Goal: Task Accomplishment & Management: Complete application form

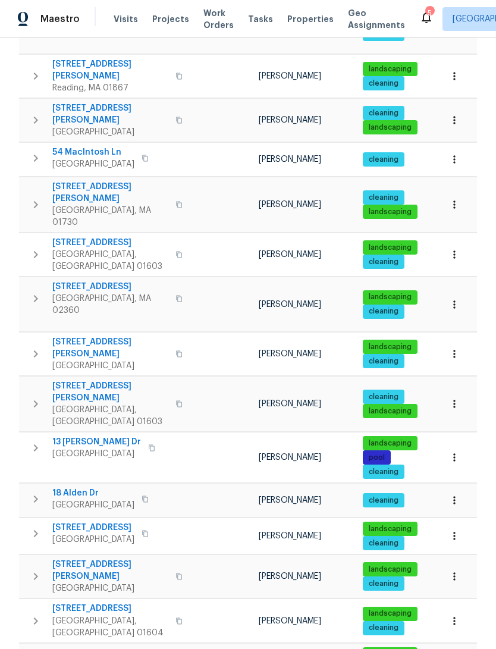
click at [75, 487] on span "18 Alden Dr" at bounding box center [93, 493] width 82 height 12
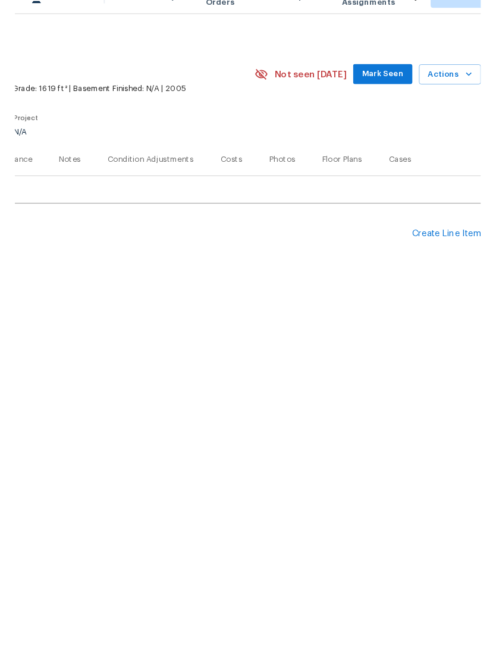
scroll to position [0, 176]
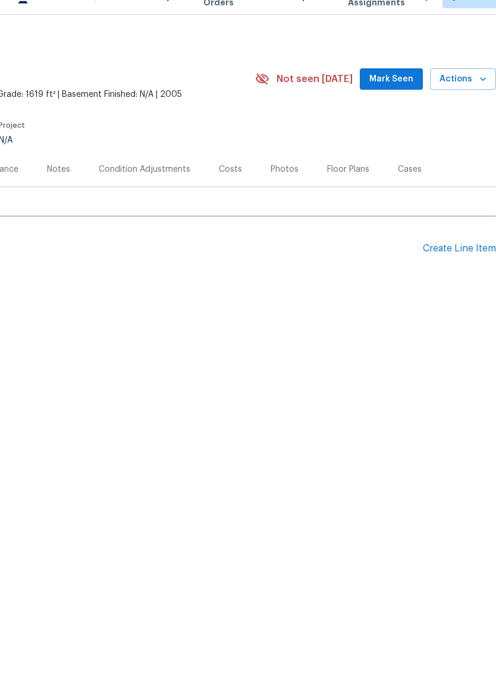
click at [466, 266] on div "Create Line Item" at bounding box center [459, 271] width 73 height 11
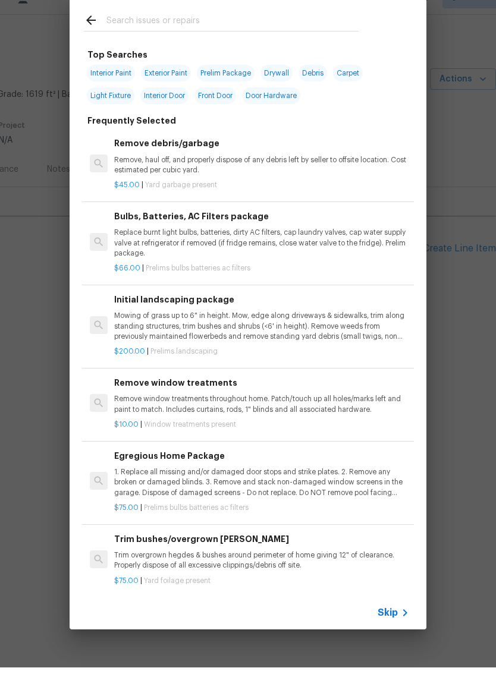
click at [341, 36] on input "text" at bounding box center [232, 45] width 252 height 18
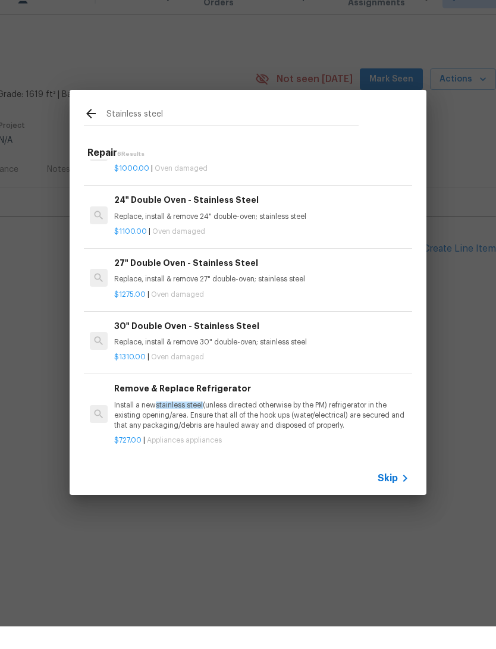
scroll to position [99, 0]
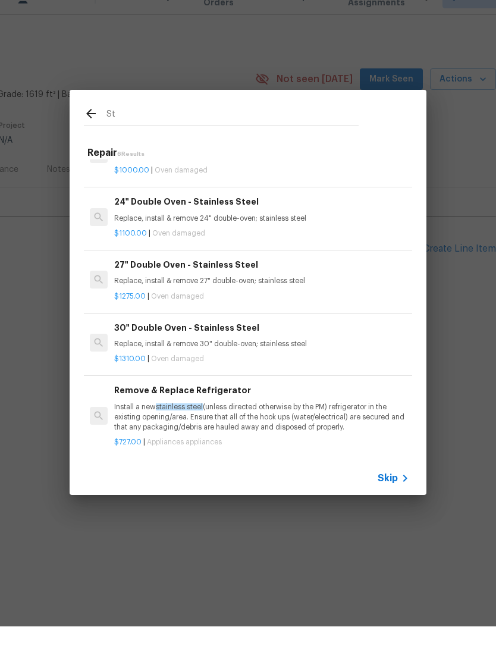
type input "S"
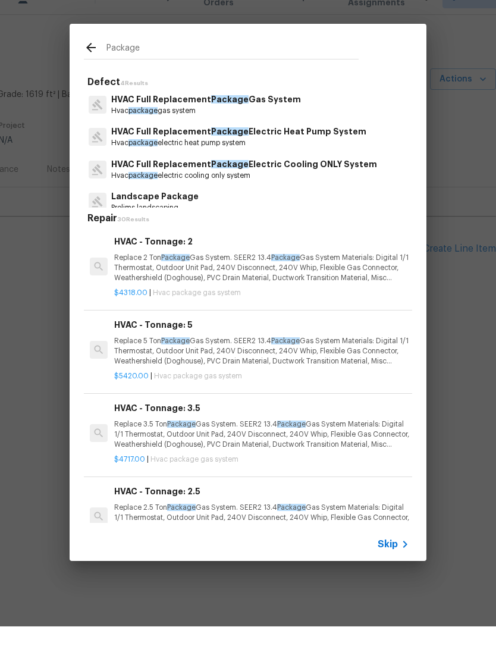
scroll to position [0, 0]
type input "P"
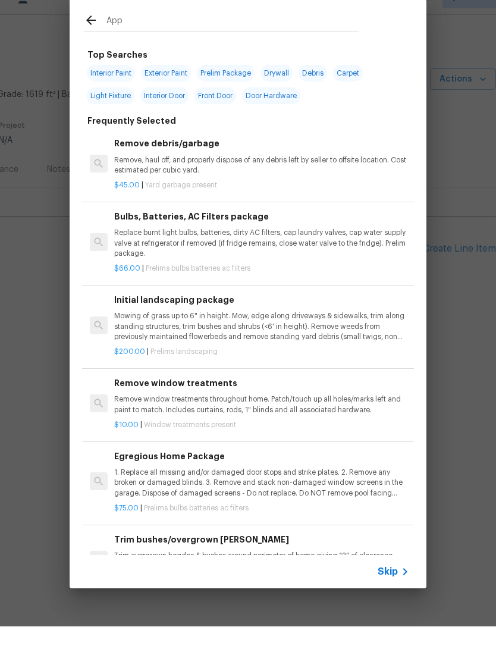
type input "Appl"
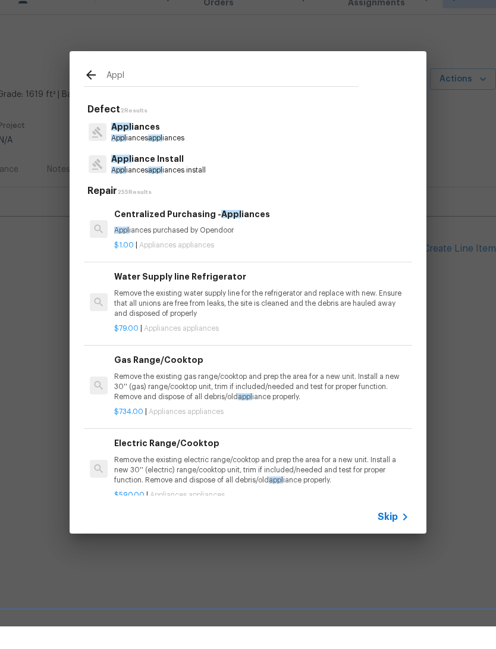
click at [131, 175] on p "Appl iance Install" at bounding box center [158, 181] width 95 height 12
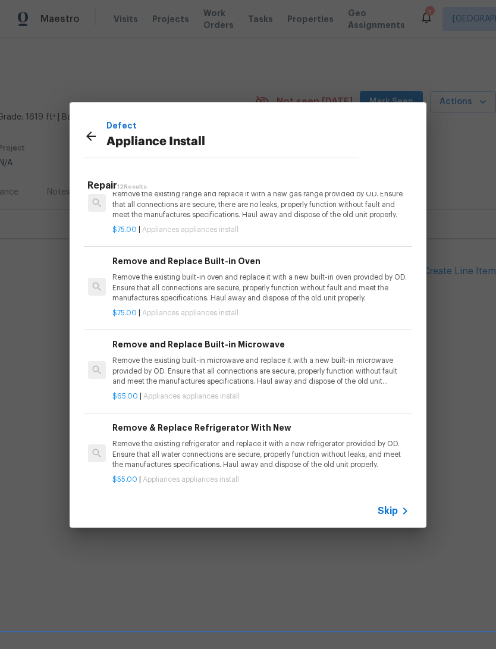
scroll to position [696, 2]
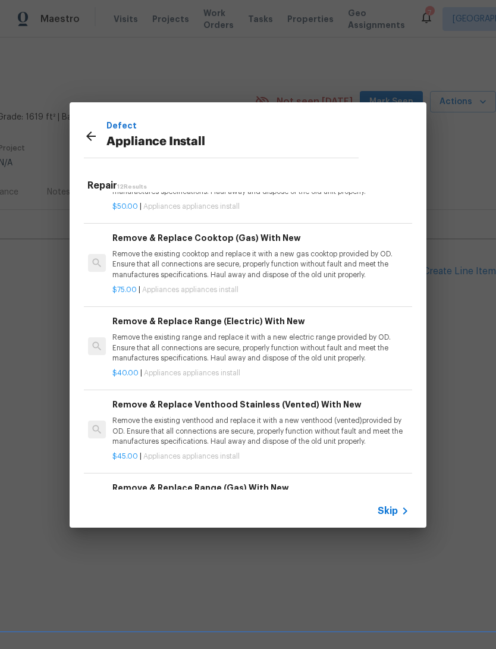
click at [84, 133] on icon at bounding box center [91, 136] width 14 height 14
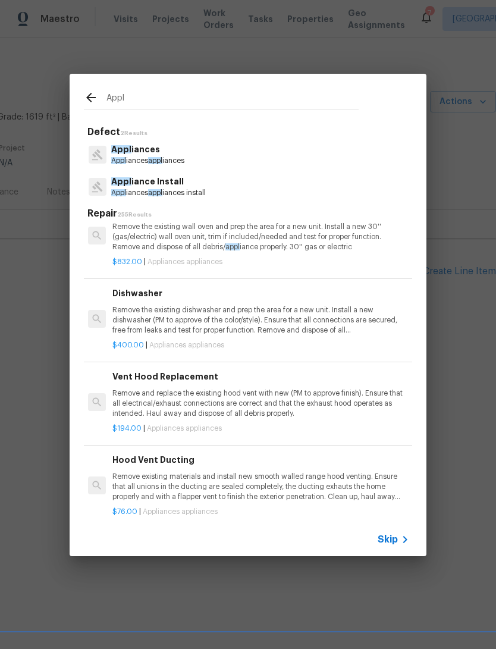
click at [81, 131] on div "Defect 2 Results Appl iances Appl iances appl iances Appl iance Install Appl ia…" at bounding box center [248, 321] width 357 height 401
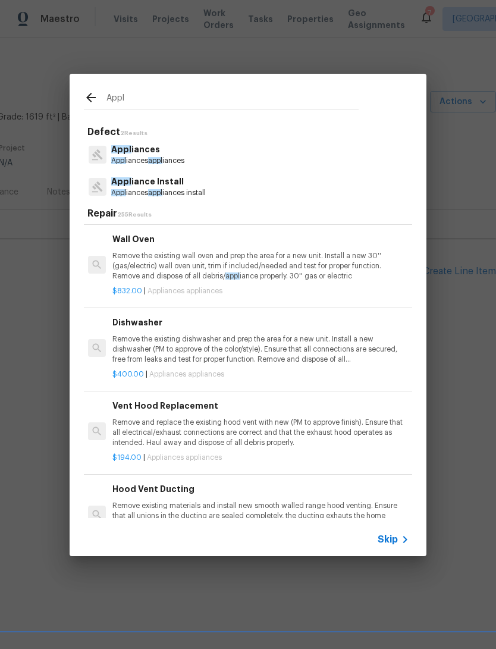
scroll to position [309, 2]
click at [124, 153] on span "Appl" at bounding box center [121, 149] width 20 height 8
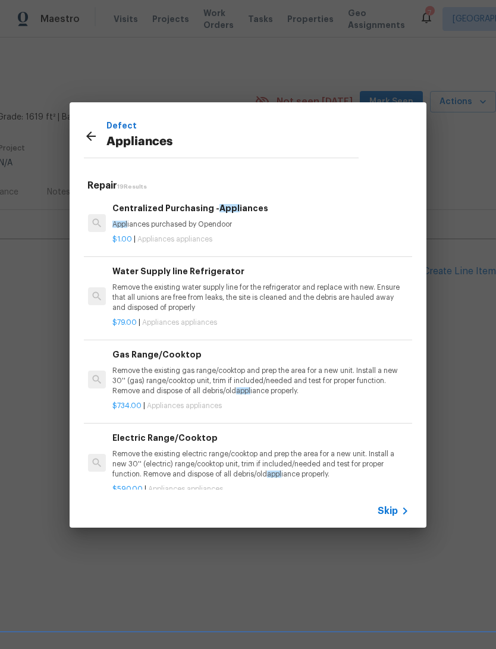
scroll to position [0, 2]
click at [76, 131] on div "Defect Appliances" at bounding box center [221, 135] width 303 height 67
click at [89, 130] on icon at bounding box center [91, 136] width 14 height 14
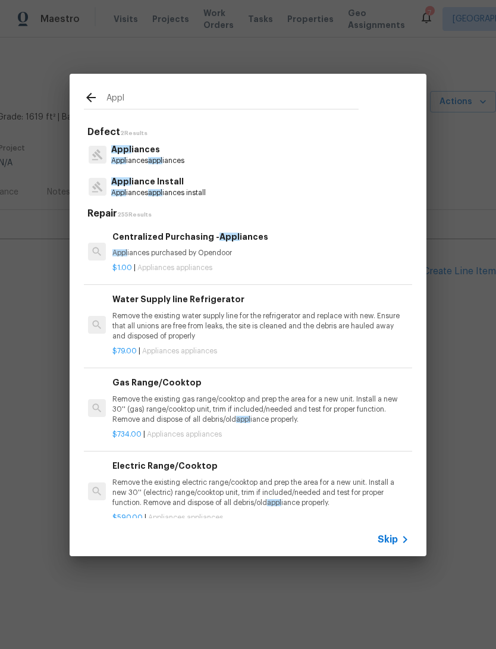
click at [122, 101] on input "Appl" at bounding box center [232, 99] width 252 height 18
click at [109, 105] on input "Appl" at bounding box center [232, 99] width 252 height 18
click at [108, 105] on input "Appl" at bounding box center [232, 99] width 252 height 18
click at [111, 102] on input "Appl" at bounding box center [232, 99] width 252 height 18
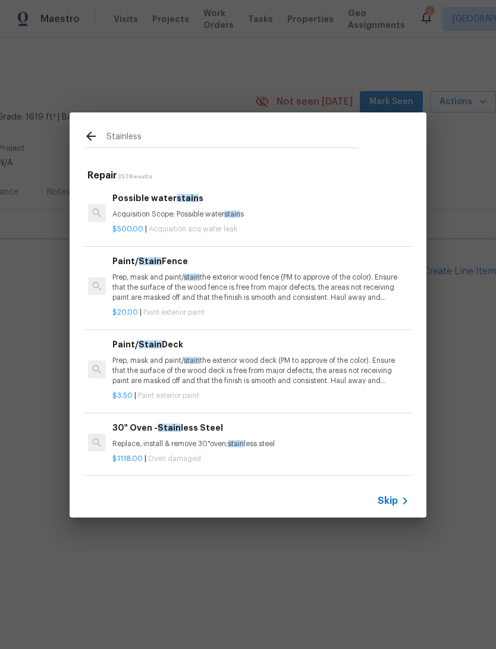
type input "Stainless"
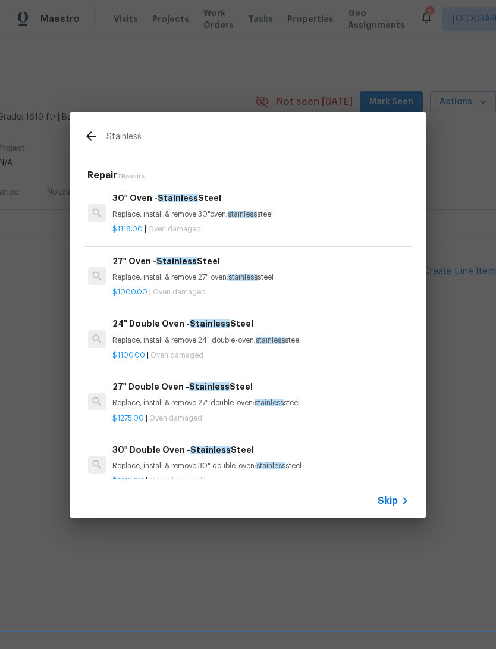
click at [356, 278] on p "Replace, install & remove 27" oven; stainless steel" at bounding box center [259, 277] width 295 height 10
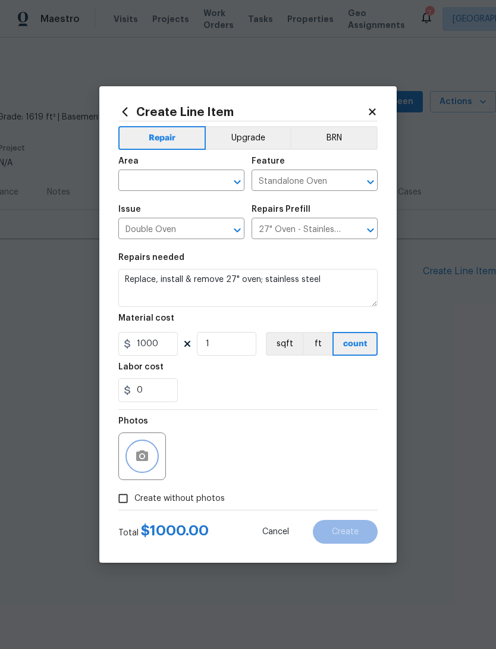
click at [137, 466] on button "button" at bounding box center [142, 456] width 29 height 29
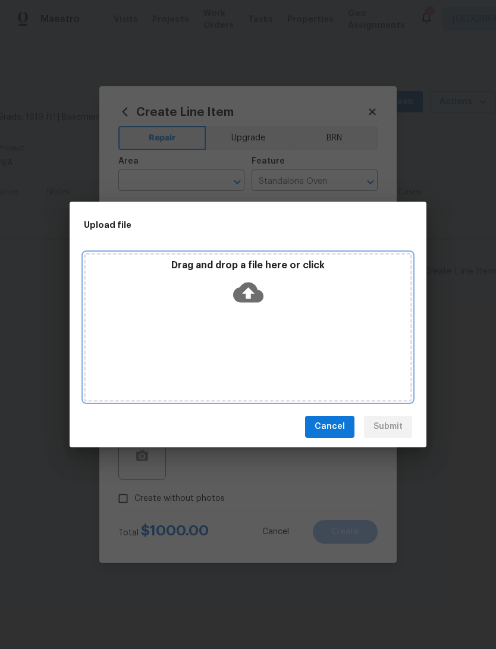
click at [329, 309] on div "Drag and drop a file here or click" at bounding box center [248, 284] width 325 height 51
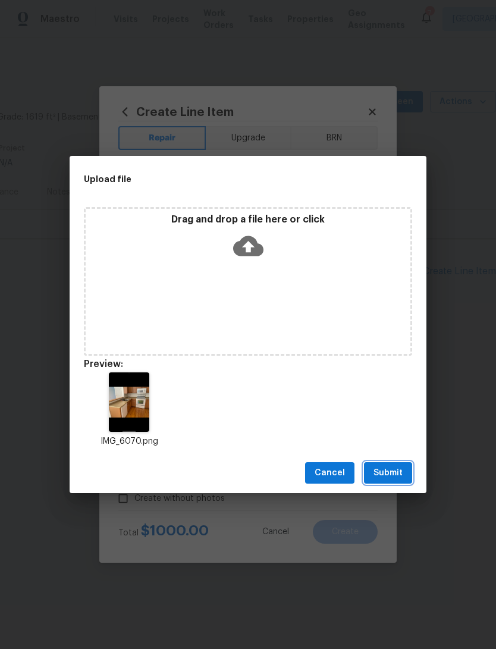
click at [392, 469] on span "Submit" at bounding box center [387, 473] width 29 height 15
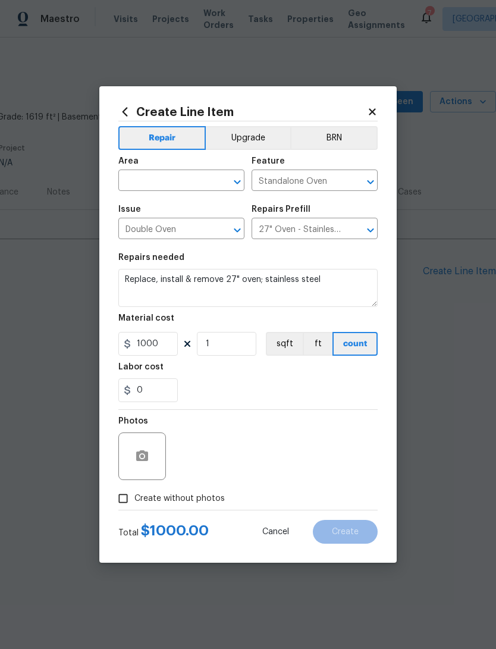
click at [272, 133] on button "Upgrade" at bounding box center [248, 138] width 85 height 24
click at [144, 180] on input "text" at bounding box center [164, 181] width 93 height 18
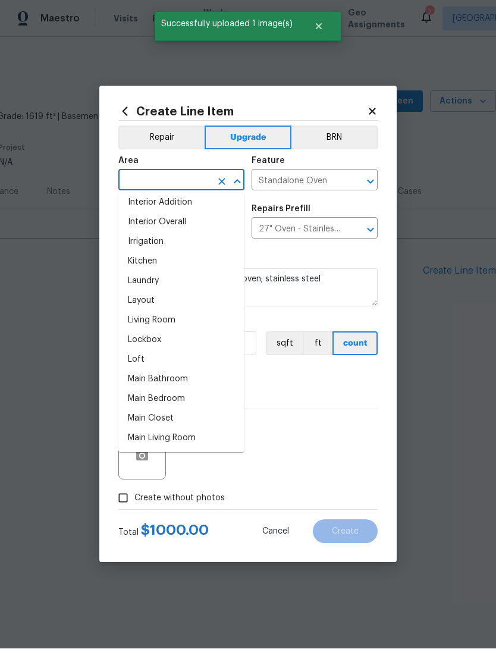
scroll to position [456, 0]
click at [131, 281] on li "Kitchen" at bounding box center [181, 282] width 126 height 20
type input "Kitchen"
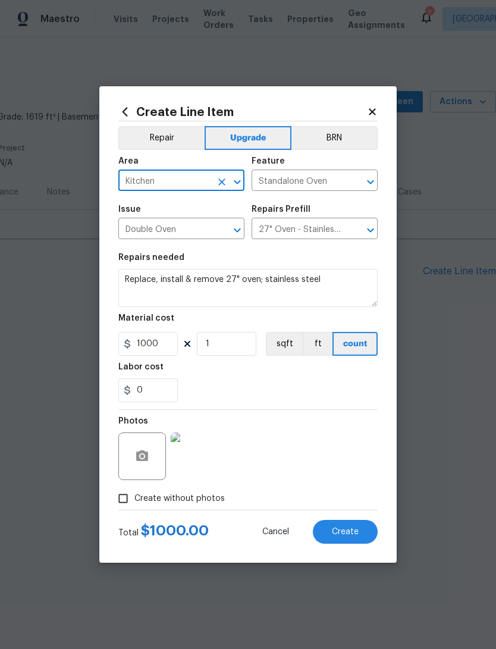
click at [351, 535] on span "Create" at bounding box center [345, 531] width 27 height 9
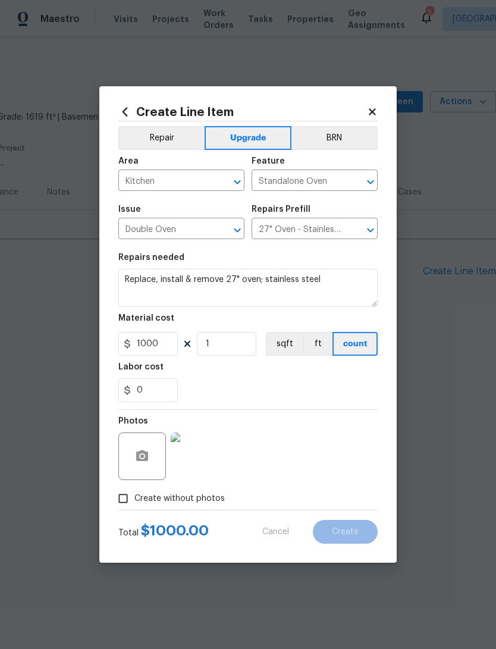
type input "0"
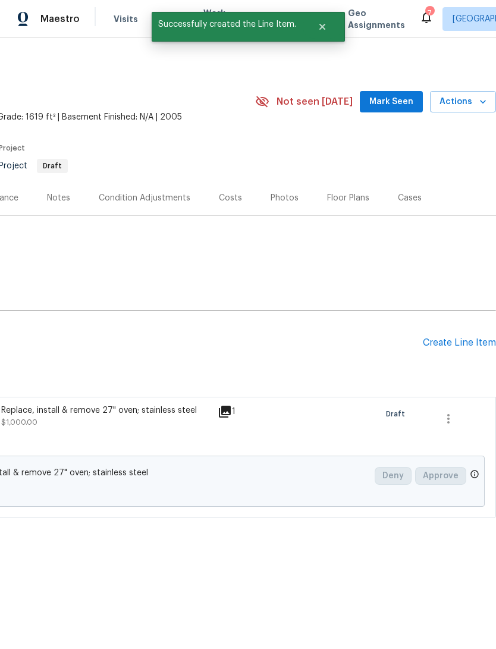
click at [476, 348] on div "Create Line Item" at bounding box center [459, 342] width 73 height 11
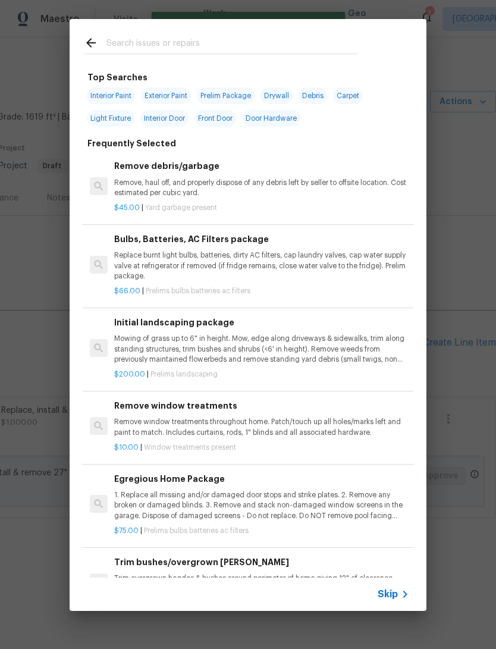
click at [337, 32] on div at bounding box center [221, 42] width 303 height 47
click at [337, 43] on input "text" at bounding box center [232, 45] width 252 height 18
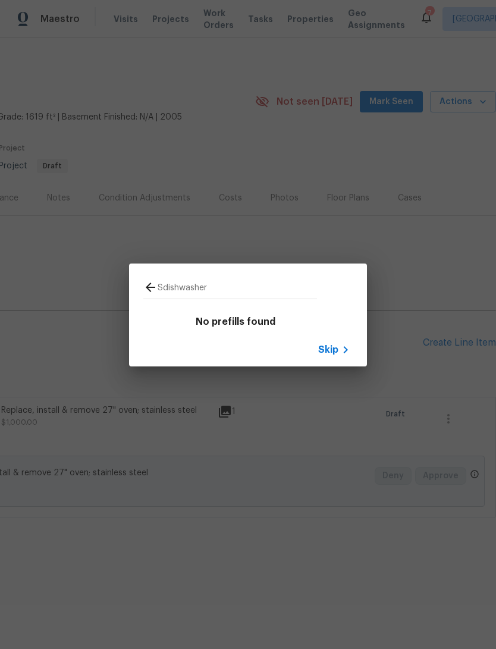
type input "dishwasher"
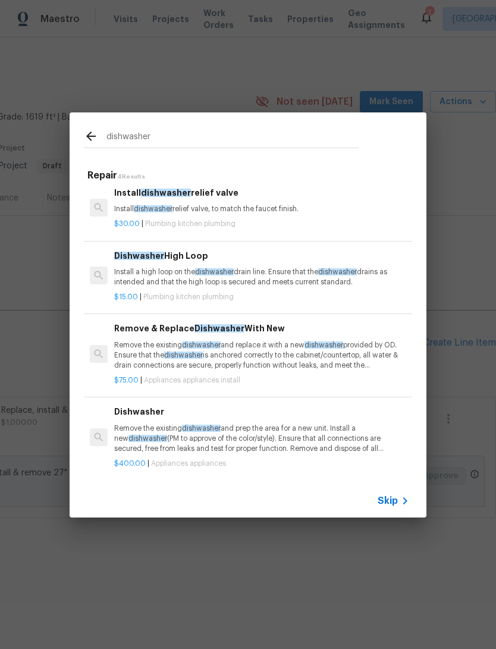
scroll to position [5, 0]
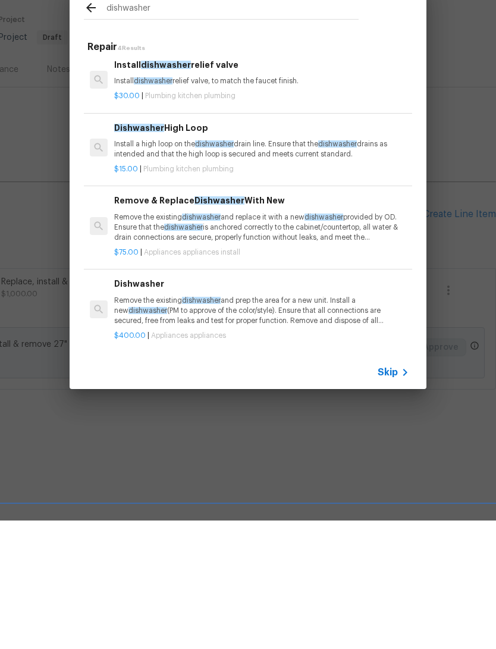
click at [137, 435] on span "dishwasher" at bounding box center [147, 438] width 39 height 7
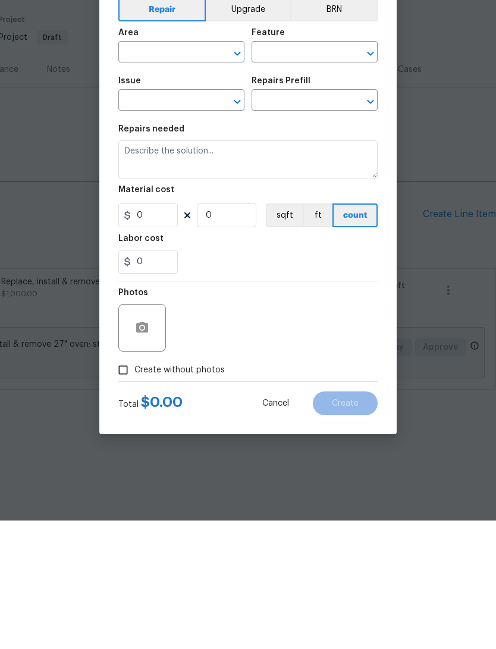
type input "Appliances"
type input "Dishwasher $400.00"
type textarea "Remove the existing dishwasher and prep the area for a new unit. Install a new …"
type input "400"
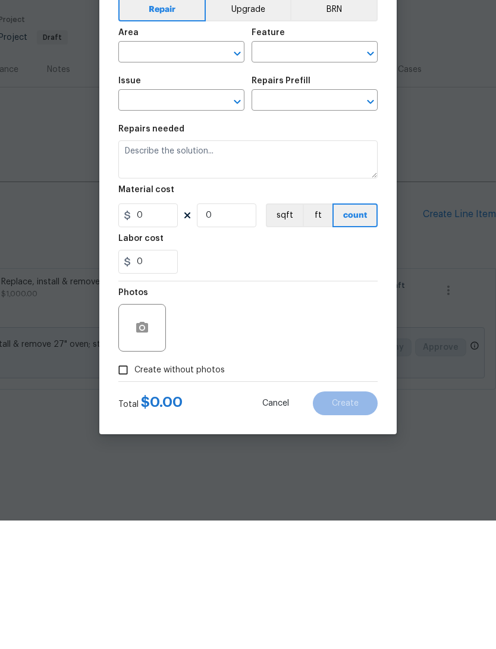
type input "1"
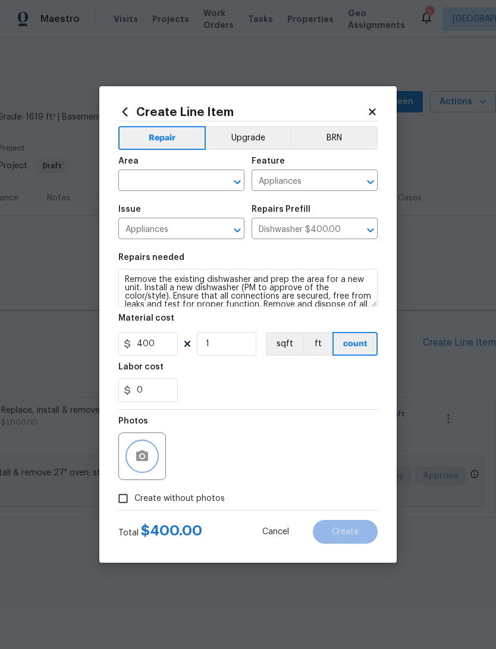
click at [128, 457] on button "button" at bounding box center [142, 456] width 29 height 29
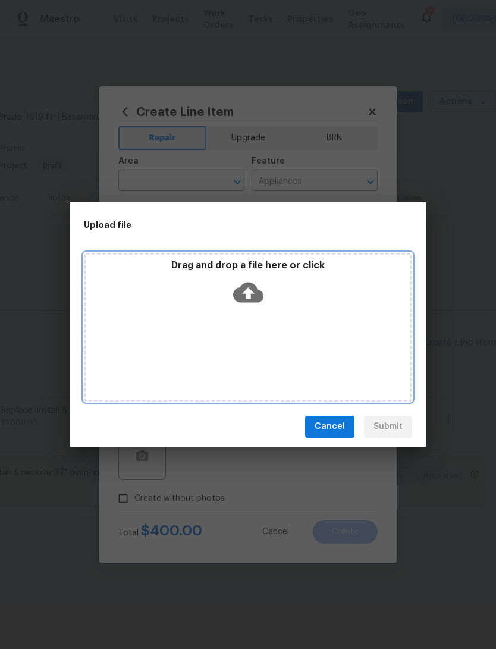
click at [158, 344] on div "Drag and drop a file here or click" at bounding box center [248, 327] width 328 height 149
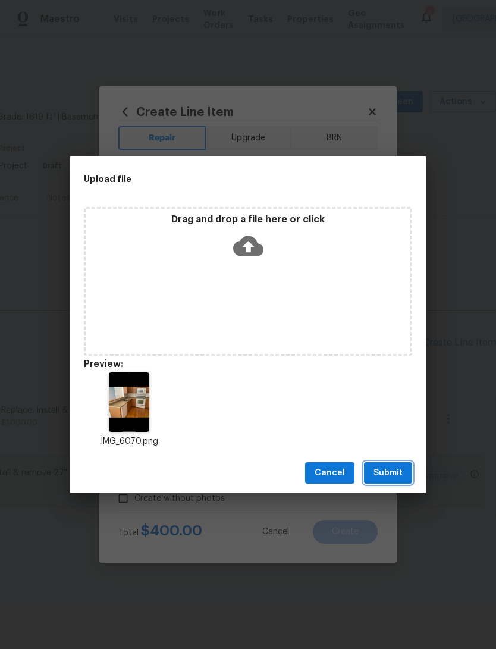
click at [397, 464] on button "Submit" at bounding box center [388, 473] width 48 height 22
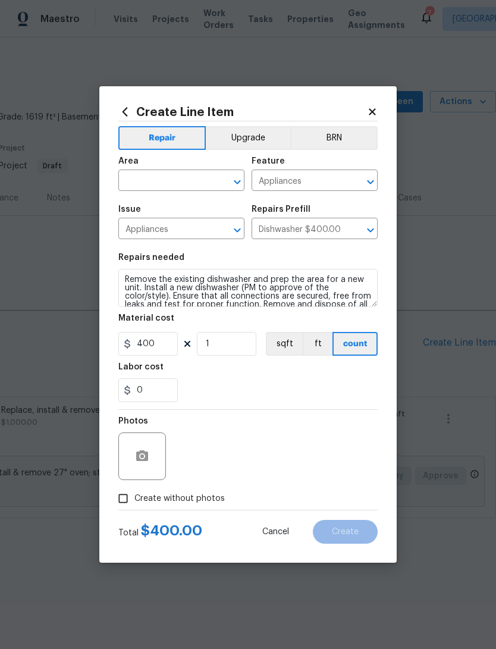
click at [220, 144] on button "Upgrade" at bounding box center [248, 138] width 85 height 24
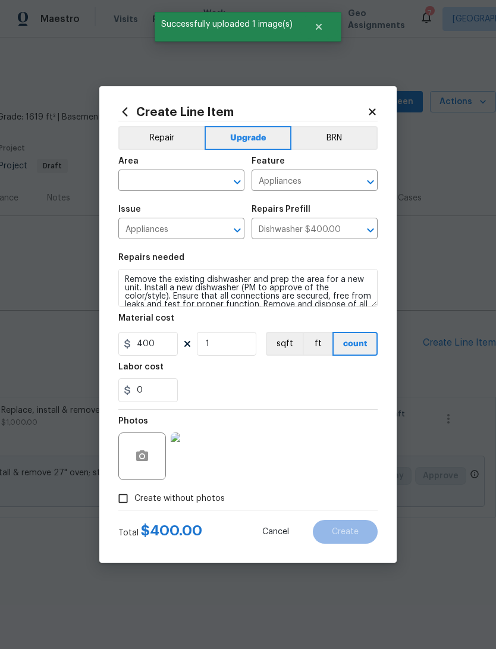
click at [134, 177] on input "text" at bounding box center [164, 181] width 93 height 18
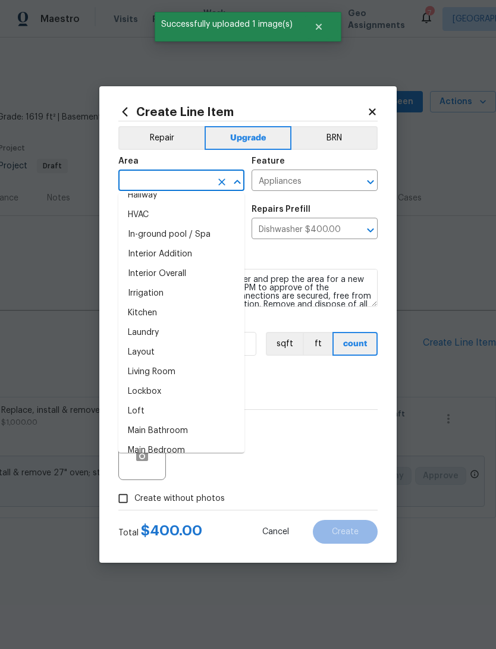
scroll to position [425, 0]
click at [136, 318] on li "Kitchen" at bounding box center [181, 313] width 126 height 20
type input "Kitchen"
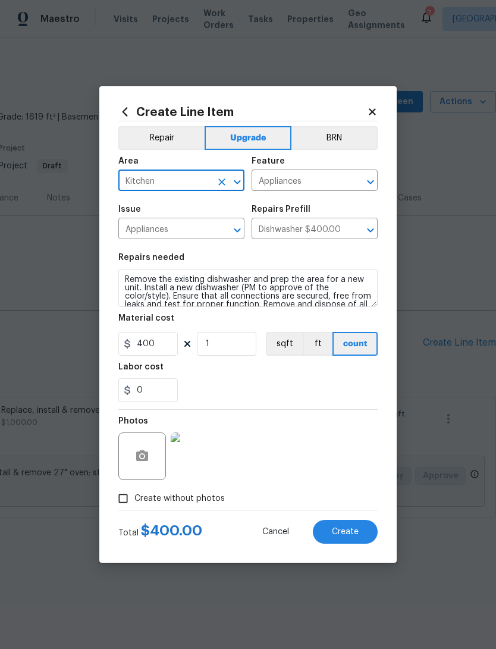
click at [353, 532] on span "Create" at bounding box center [345, 531] width 27 height 9
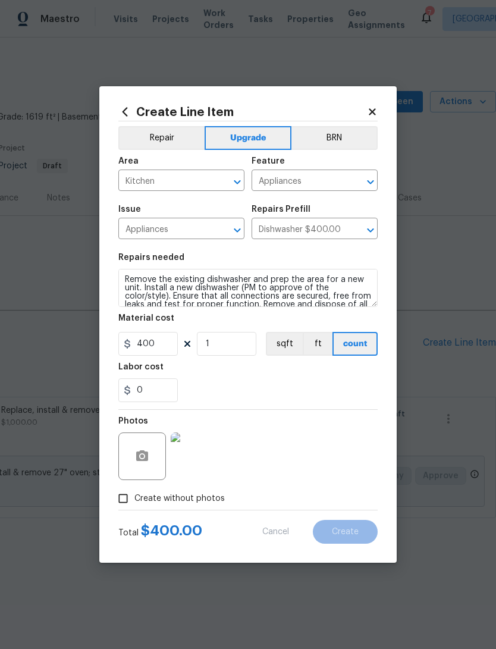
type input "0"
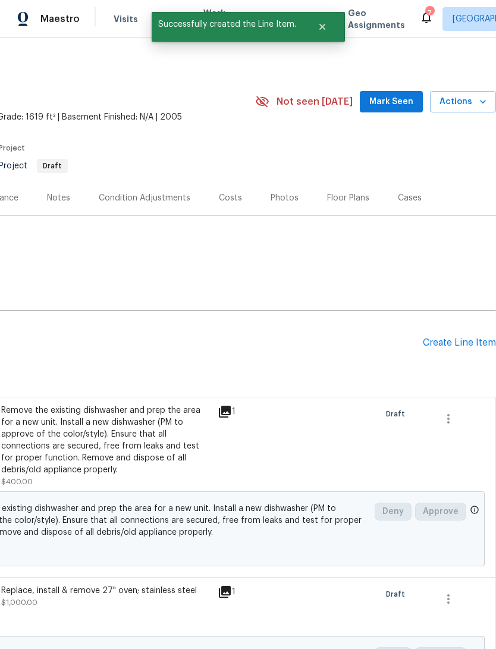
click at [469, 348] on div "Create Line Item" at bounding box center [459, 342] width 73 height 11
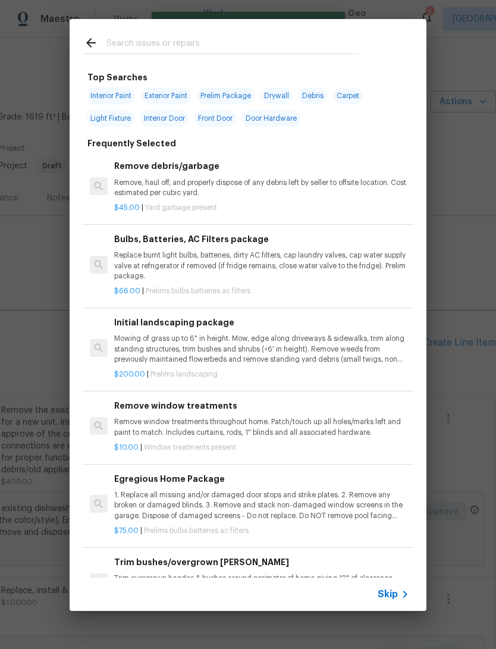
click at [139, 43] on input "text" at bounding box center [232, 45] width 252 height 18
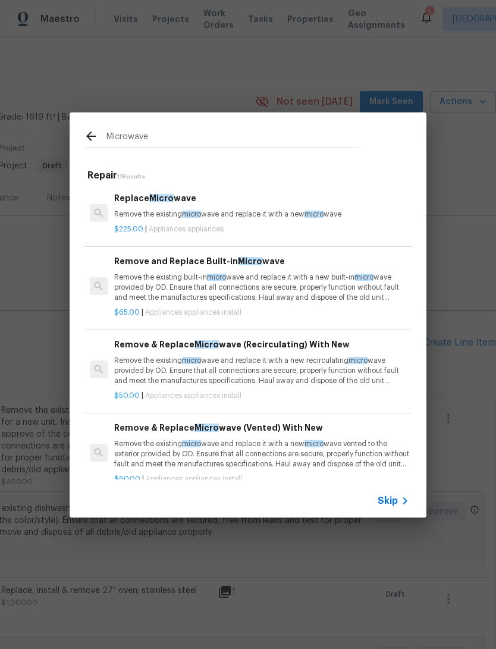
type input "Microwave"
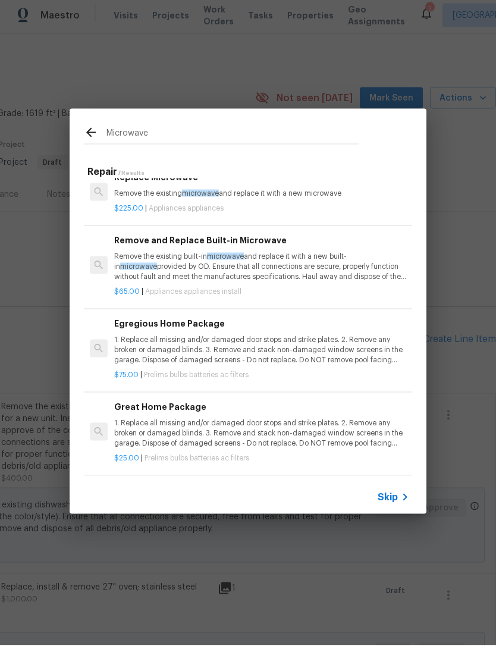
scroll to position [183, 0]
click at [147, 276] on p "Remove the existing built-in microwave and replace it with a new built-in micro…" at bounding box center [261, 271] width 295 height 30
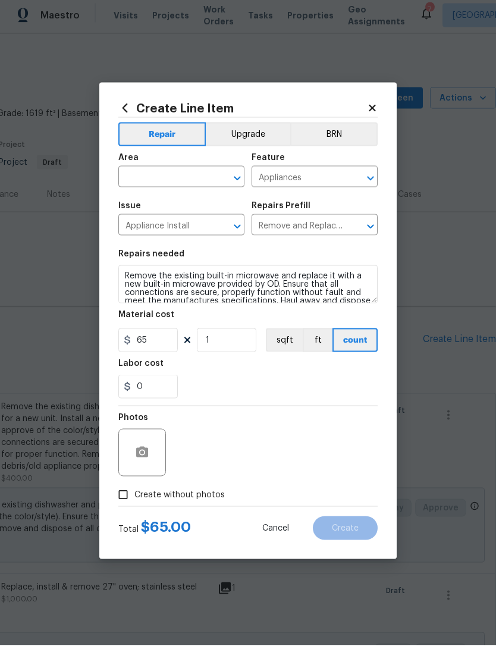
scroll to position [4, 0]
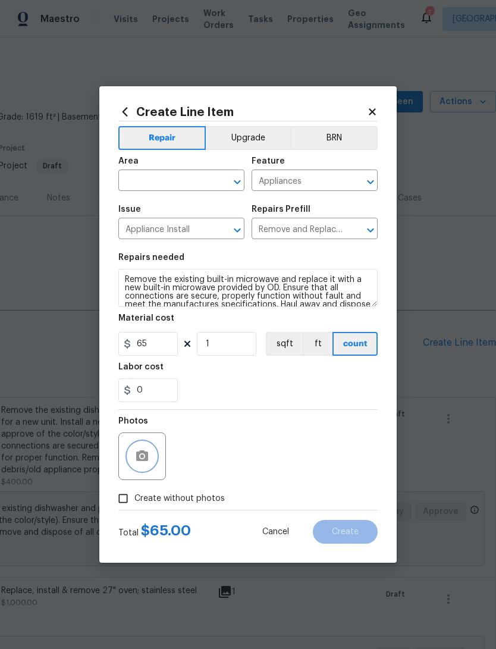
click at [139, 463] on icon "button" at bounding box center [142, 456] width 14 height 14
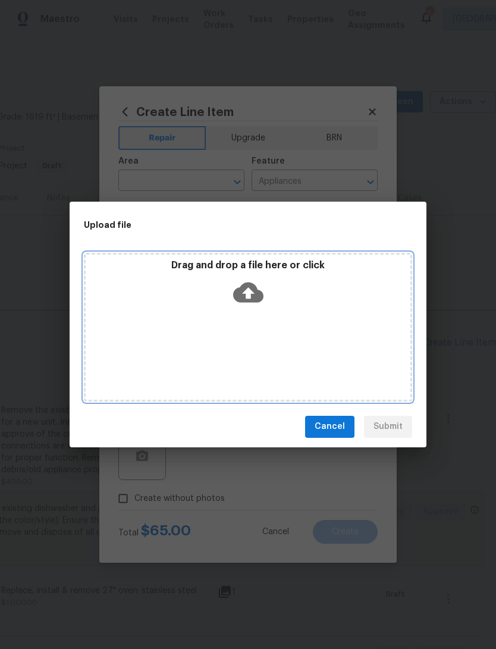
click at [153, 318] on div "Drag and drop a file here or click" at bounding box center [248, 327] width 328 height 149
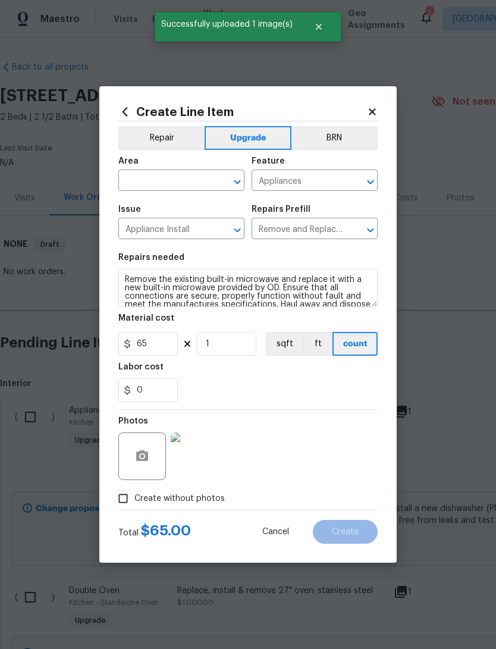
scroll to position [0, 176]
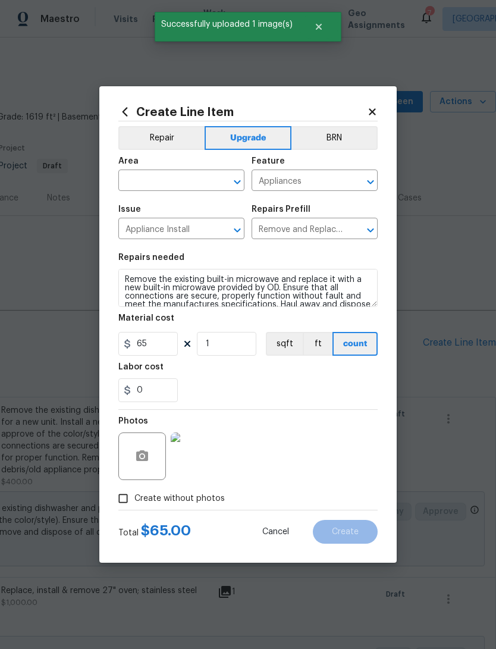
click at [136, 177] on input "text" at bounding box center [164, 181] width 93 height 18
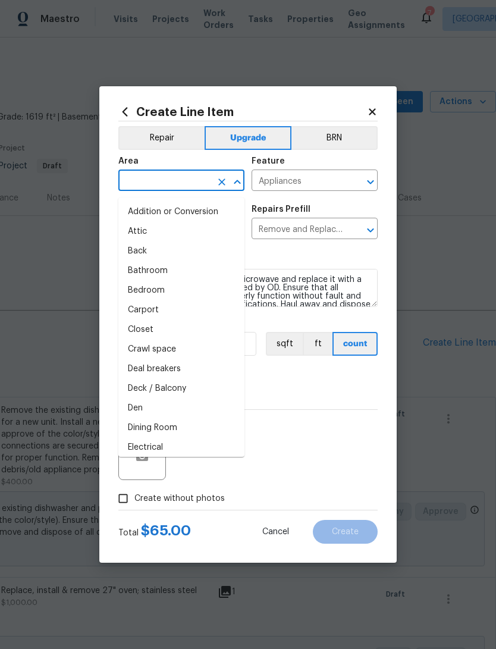
scroll to position [0, 0]
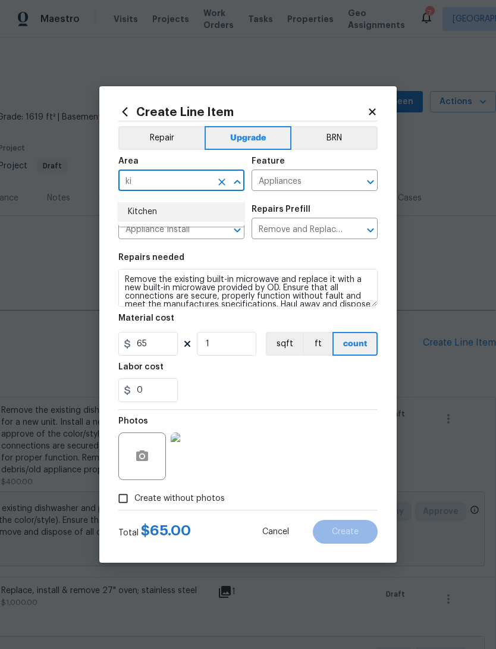
click at [137, 205] on li "Kitchen" at bounding box center [181, 212] width 126 height 20
type input "Kitchen"
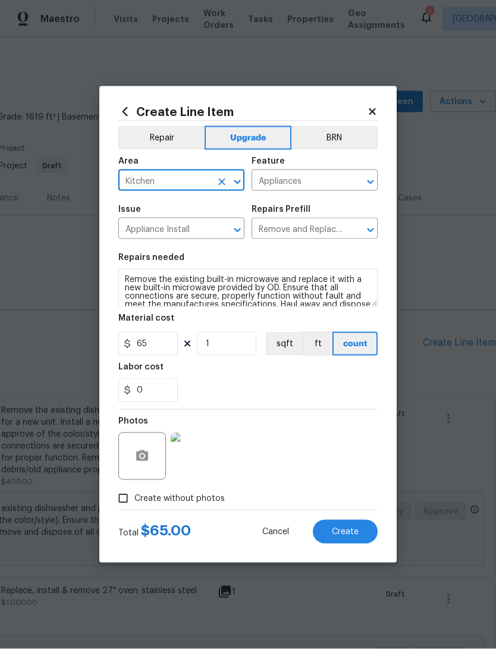
click at [356, 525] on button "Create" at bounding box center [345, 532] width 65 height 24
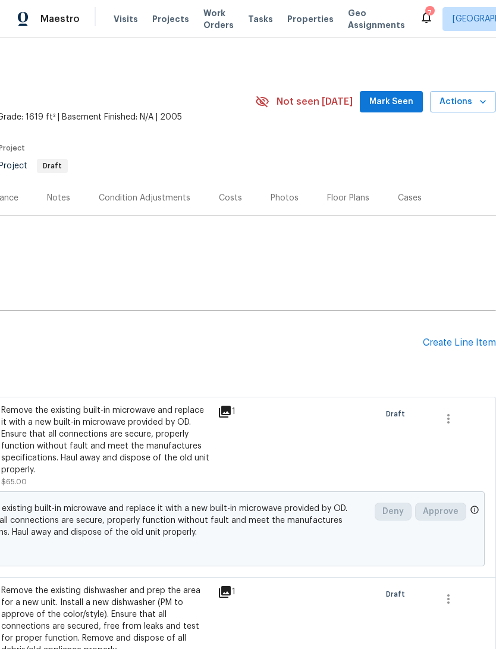
scroll to position [0, 176]
click at [466, 348] on div "Create Line Item" at bounding box center [459, 342] width 73 height 11
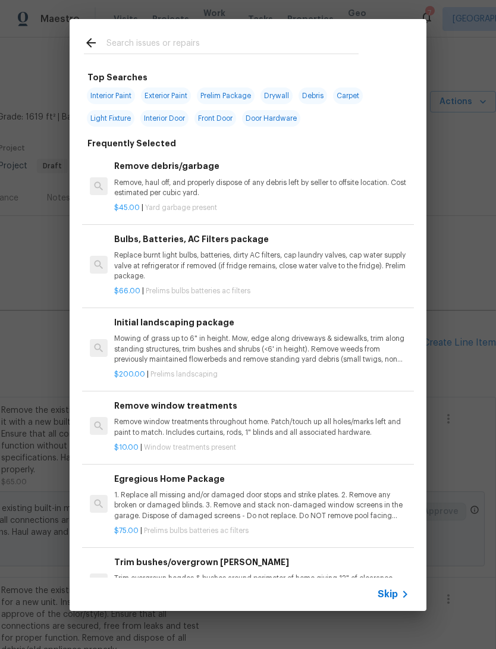
click at [127, 45] on input "text" at bounding box center [232, 45] width 252 height 18
type input "Refr"
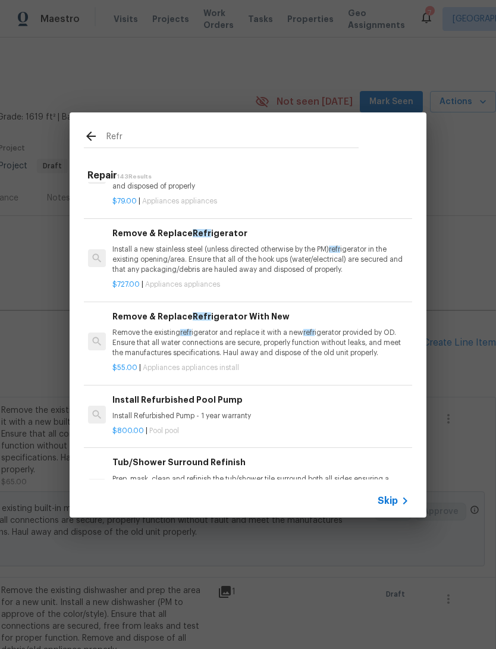
scroll to position [112, 2]
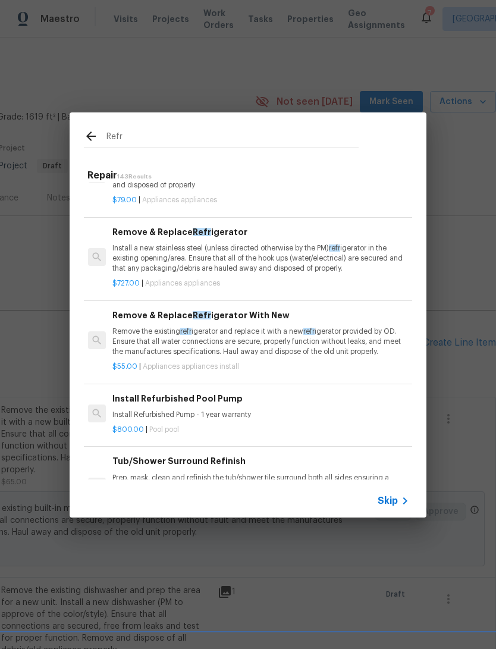
click at [128, 262] on p "Install a new stainless steel (unless directed otherwise by the PM) refr igerat…" at bounding box center [259, 258] width 295 height 30
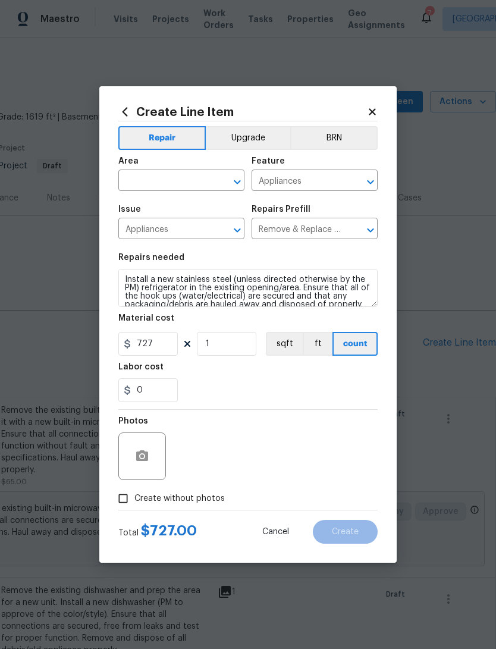
click at [130, 259] on h5 "Repairs needed" at bounding box center [151, 257] width 66 height 8
click at [132, 179] on input "text" at bounding box center [164, 181] width 93 height 18
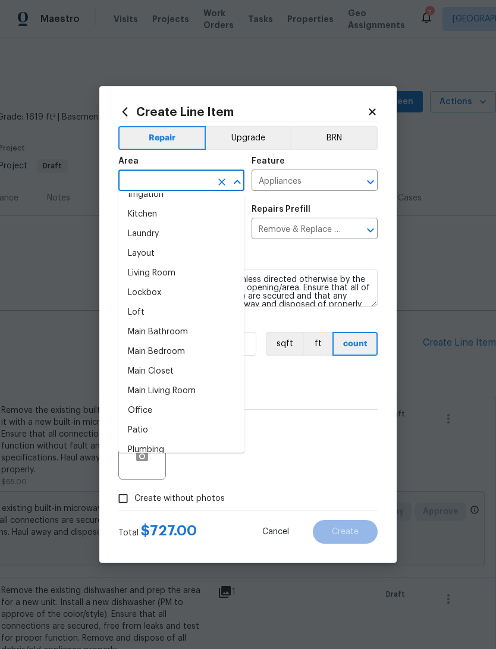
scroll to position [514, 0]
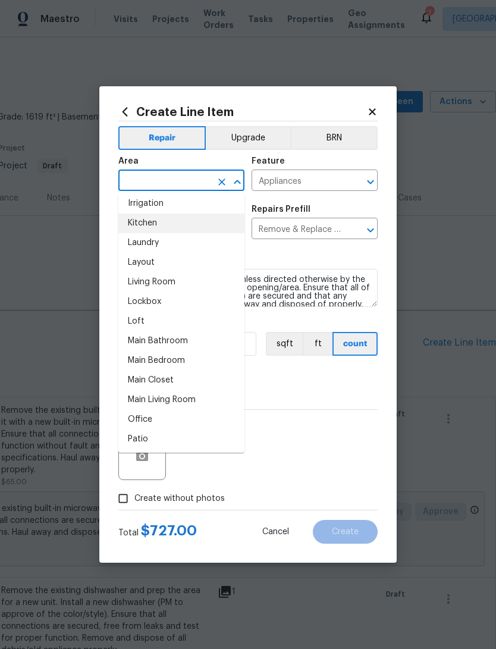
click at [142, 228] on li "Kitchen" at bounding box center [181, 223] width 126 height 20
type input "Kitchen"
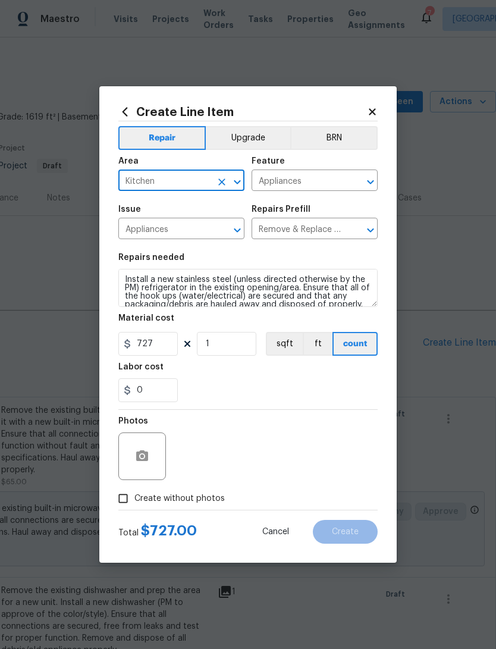
click at [259, 134] on button "Upgrade" at bounding box center [248, 138] width 85 height 24
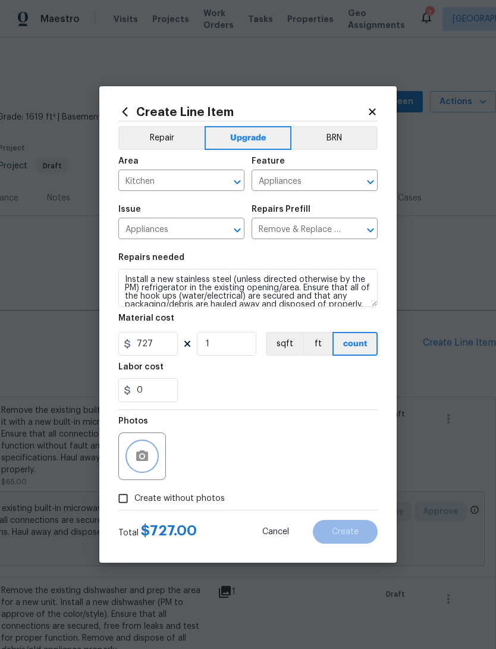
click at [139, 466] on button "button" at bounding box center [142, 456] width 29 height 29
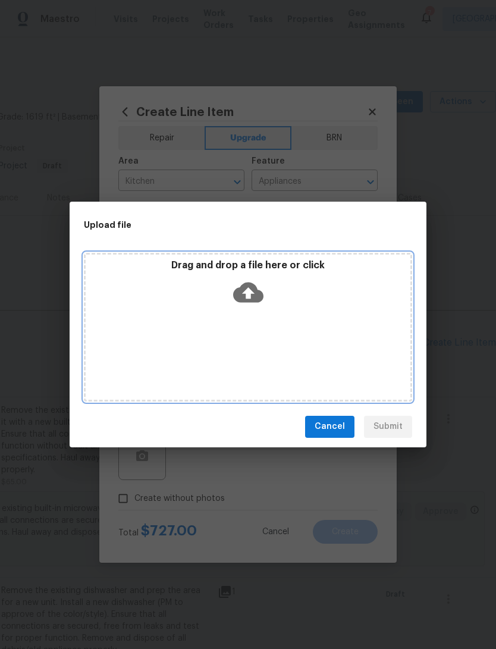
click at [275, 299] on div "Drag and drop a file here or click" at bounding box center [248, 284] width 325 height 51
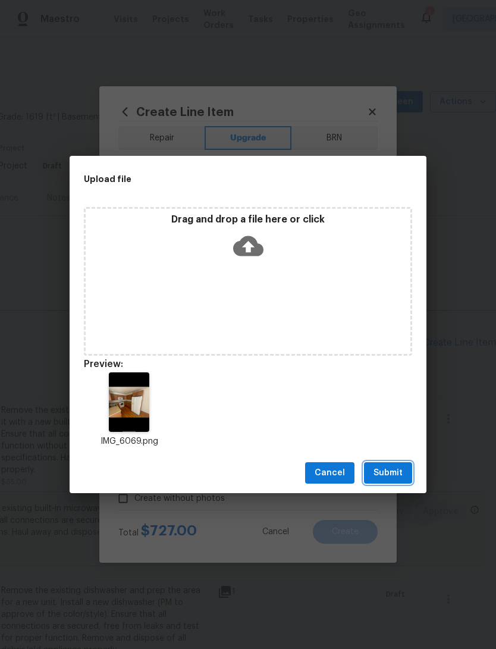
click at [402, 476] on span "Submit" at bounding box center [387, 473] width 29 height 15
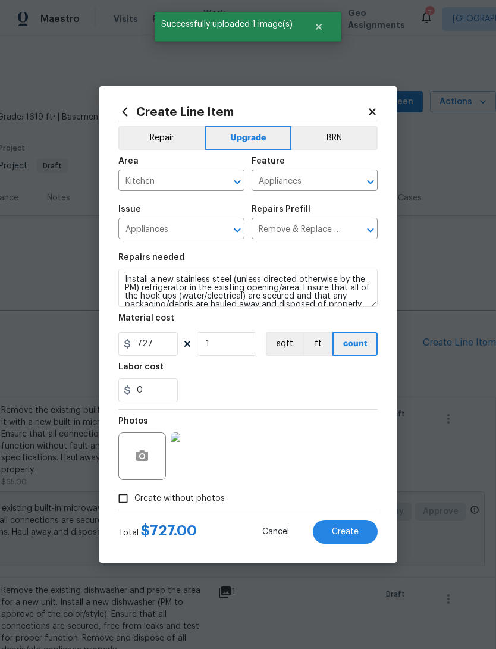
click at [357, 537] on button "Create" at bounding box center [345, 532] width 65 height 24
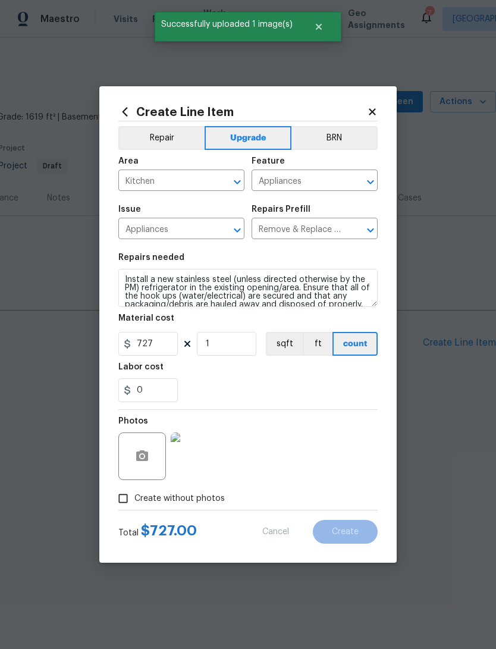
type input "0"
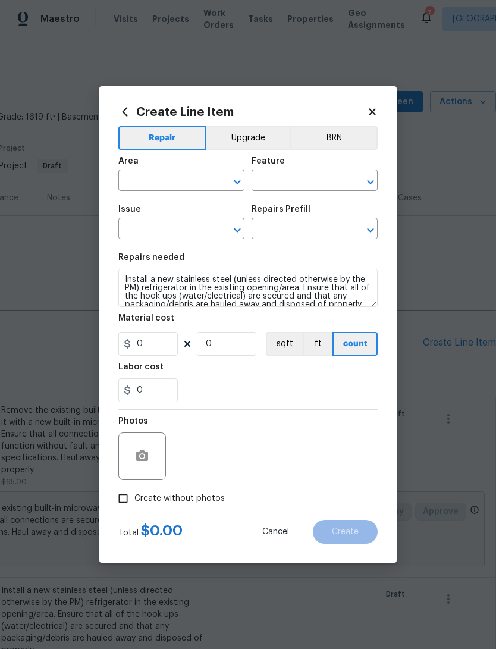
click at [377, 106] on icon at bounding box center [372, 111] width 11 height 11
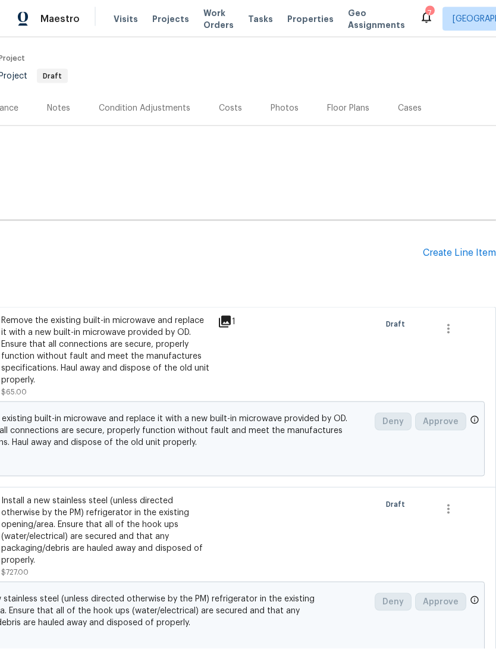
scroll to position [88, 176]
